Goal: Information Seeking & Learning: Learn about a topic

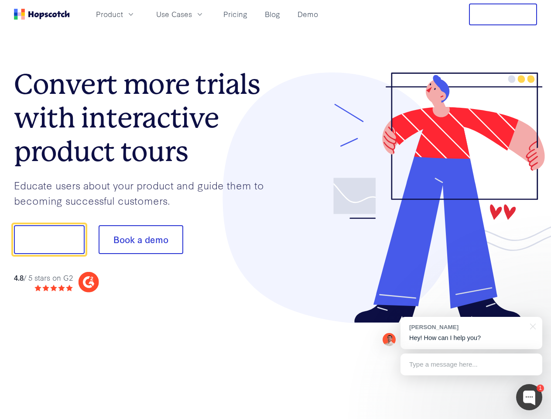
click at [276, 209] on div at bounding box center [407, 197] width 262 height 251
click at [123, 14] on span "Product" at bounding box center [109, 14] width 27 height 11
click at [192, 14] on span "Use Cases" at bounding box center [174, 14] width 36 height 11
click at [503, 14] on button "Free Trial" at bounding box center [503, 14] width 68 height 22
click at [49, 240] on button "Show me!" at bounding box center [49, 239] width 71 height 29
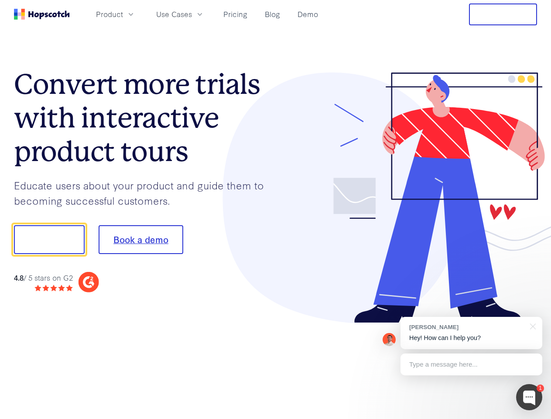
click at [141, 240] on button "Book a demo" at bounding box center [141, 239] width 85 height 29
click at [529, 397] on div at bounding box center [529, 397] width 26 height 26
click at [471, 333] on div "[PERSON_NAME] Hey! How can I help you?" at bounding box center [472, 333] width 142 height 32
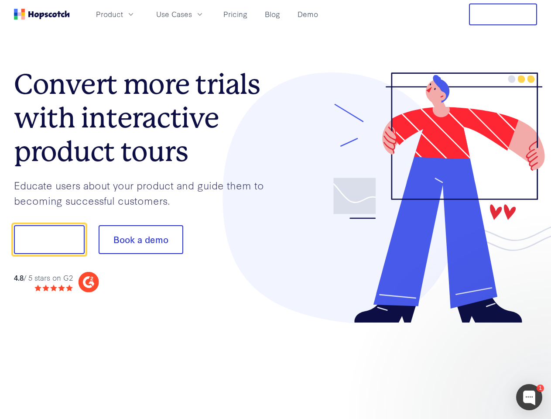
click at [532, 419] on div "1 [PERSON_NAME] Hey! How can I help you? Type a message here... Free live chat …" at bounding box center [275, 419] width 551 height 0
click at [471, 364] on div at bounding box center [461, 297] width 164 height 174
